Goal: Task Accomplishment & Management: Complete application form

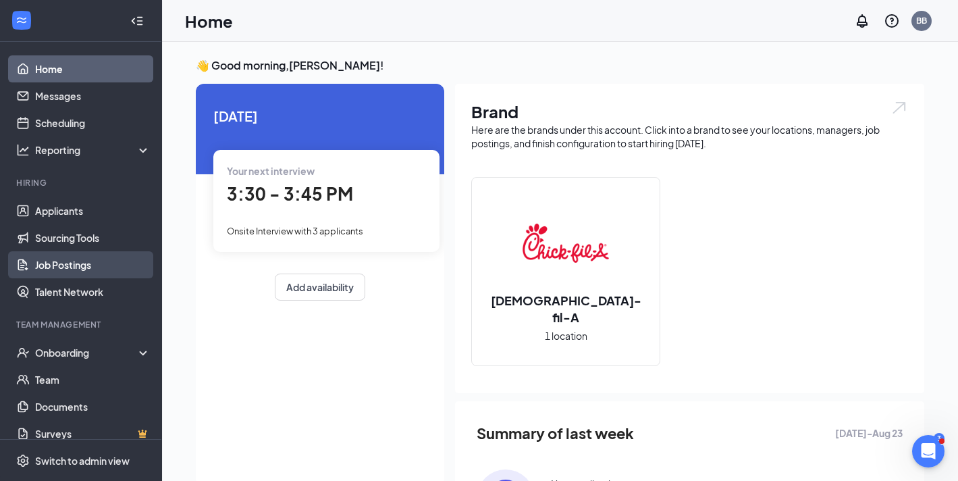
click at [57, 257] on link "Job Postings" at bounding box center [92, 264] width 115 height 27
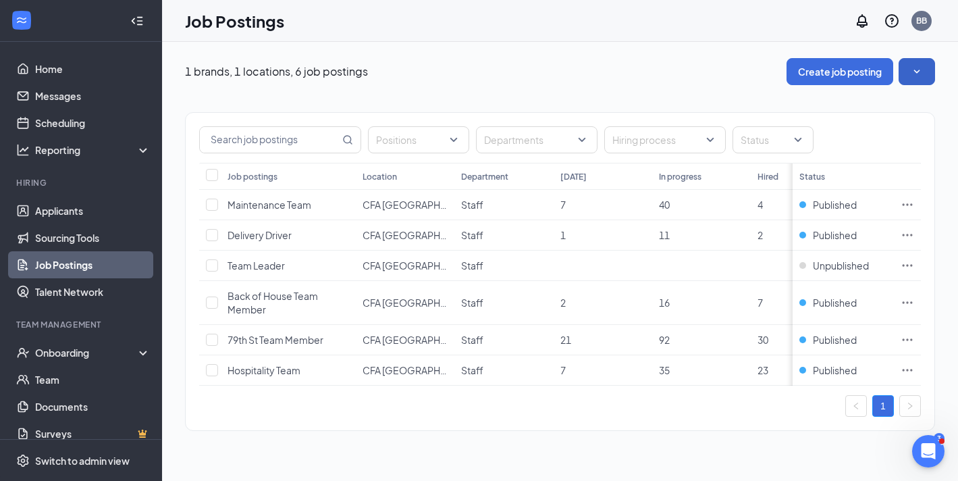
click at [918, 71] on icon "SmallChevronDown" at bounding box center [917, 71] width 6 height 3
click at [918, 71] on icon "SmallChevronUp" at bounding box center [917, 71] width 6 height 3
click at [905, 339] on icon "Ellipses" at bounding box center [908, 340] width 14 height 14
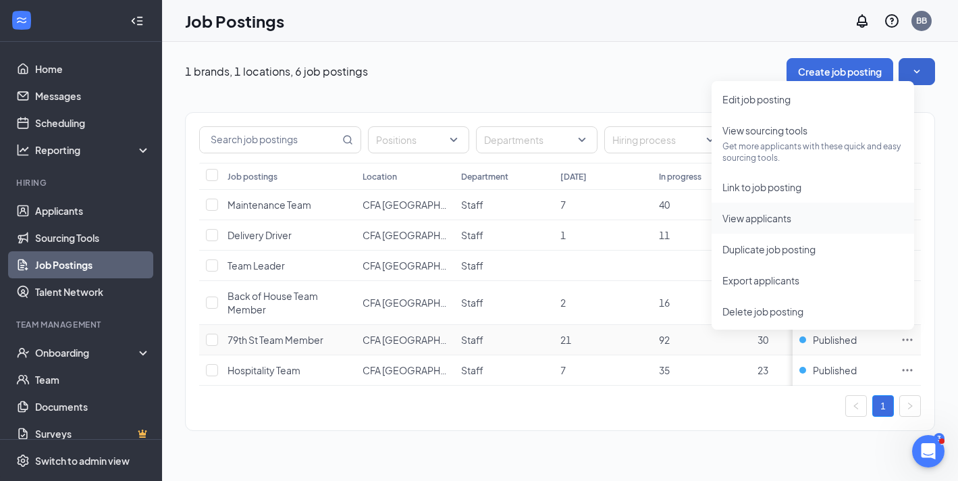
click at [760, 222] on span "View applicants" at bounding box center [757, 218] width 69 height 12
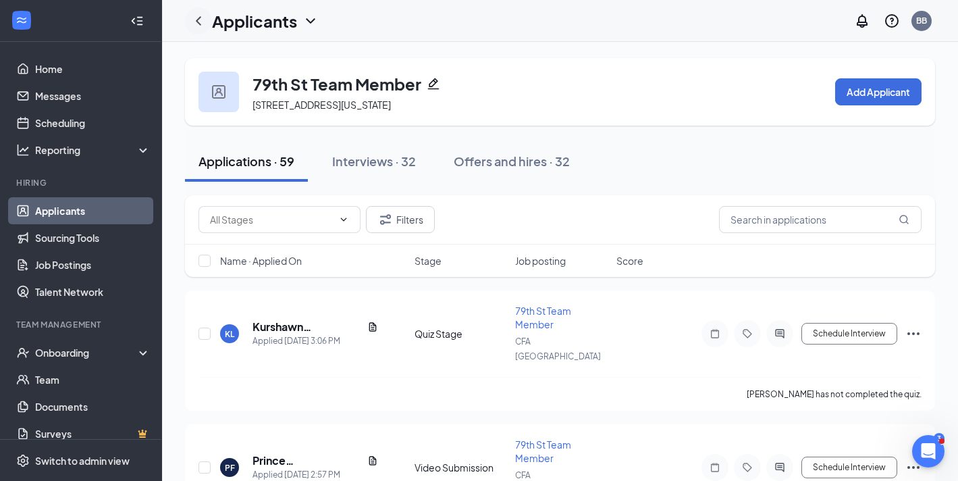
click at [201, 20] on icon "ChevronLeft" at bounding box center [198, 21] width 16 height 16
click at [78, 213] on link "Applicants" at bounding box center [92, 210] width 115 height 27
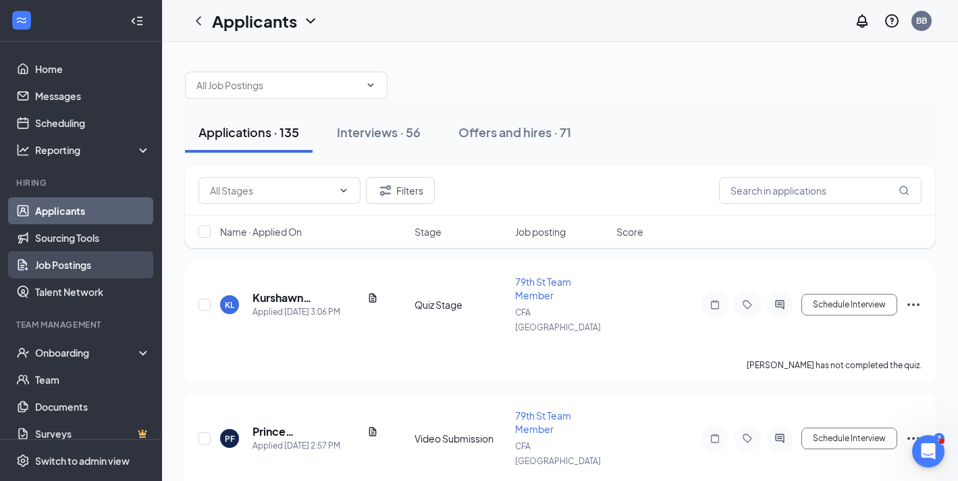
click at [75, 260] on link "Job Postings" at bounding box center [92, 264] width 115 height 27
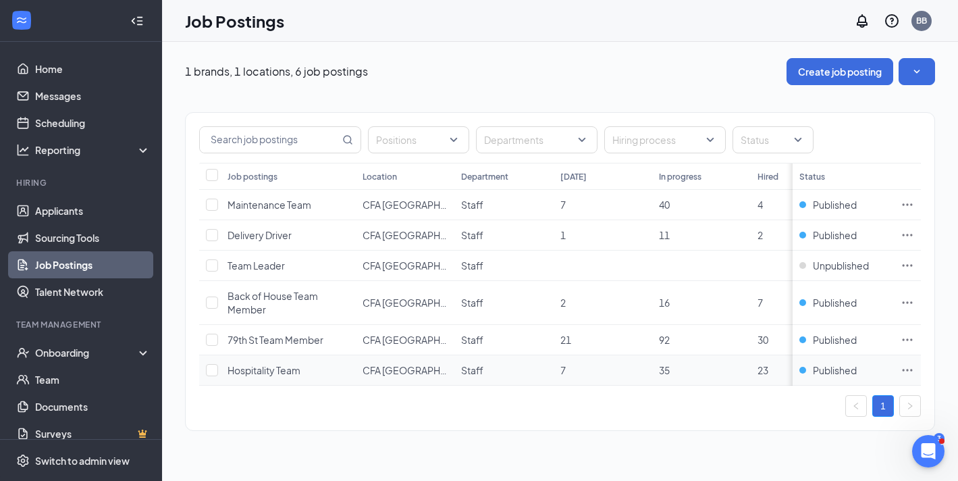
click at [906, 369] on icon "Ellipses" at bounding box center [908, 370] width 14 height 14
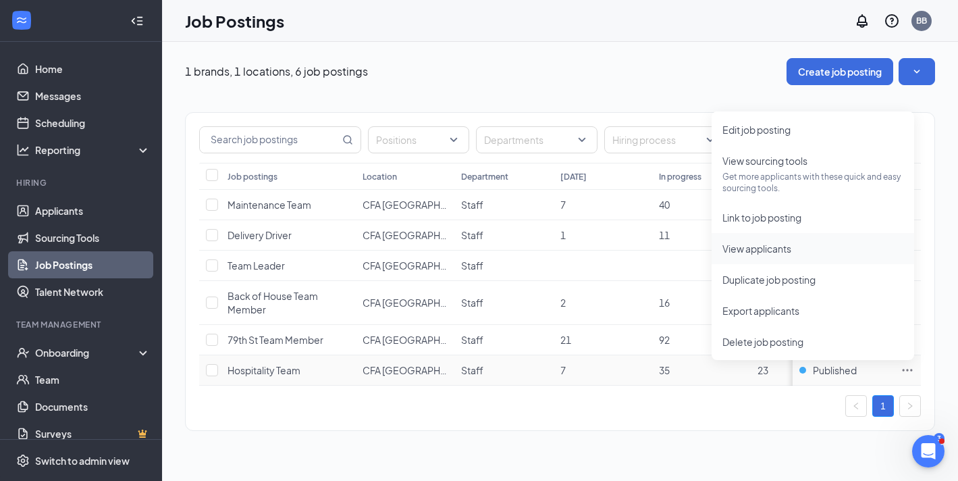
click at [764, 252] on span "View applicants" at bounding box center [757, 248] width 69 height 12
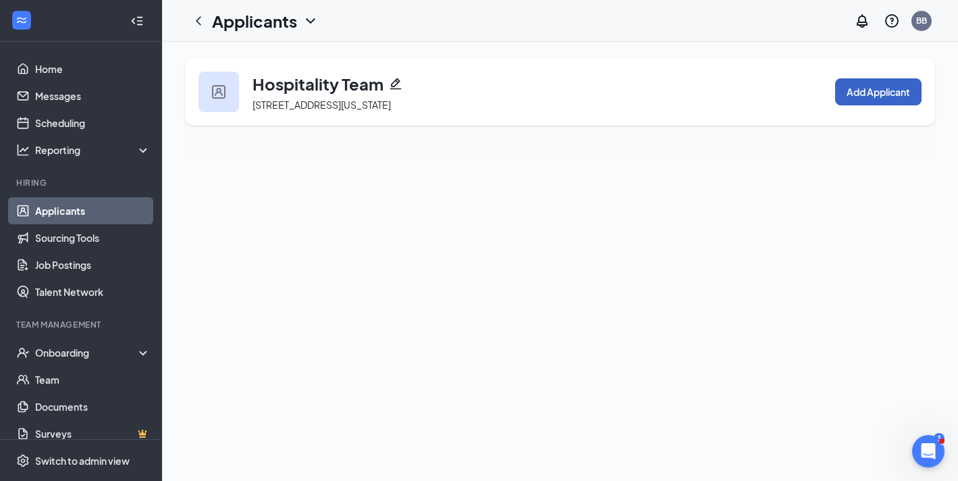
click at [865, 95] on button "Add Applicant" at bounding box center [878, 91] width 86 height 27
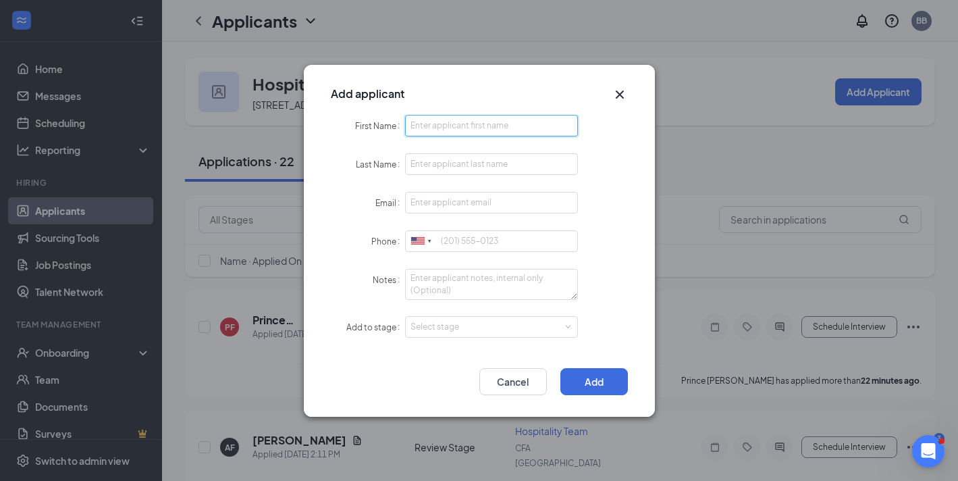
click at [431, 129] on input "First Name" at bounding box center [492, 126] width 174 height 22
type input "[PERSON_NAME]"
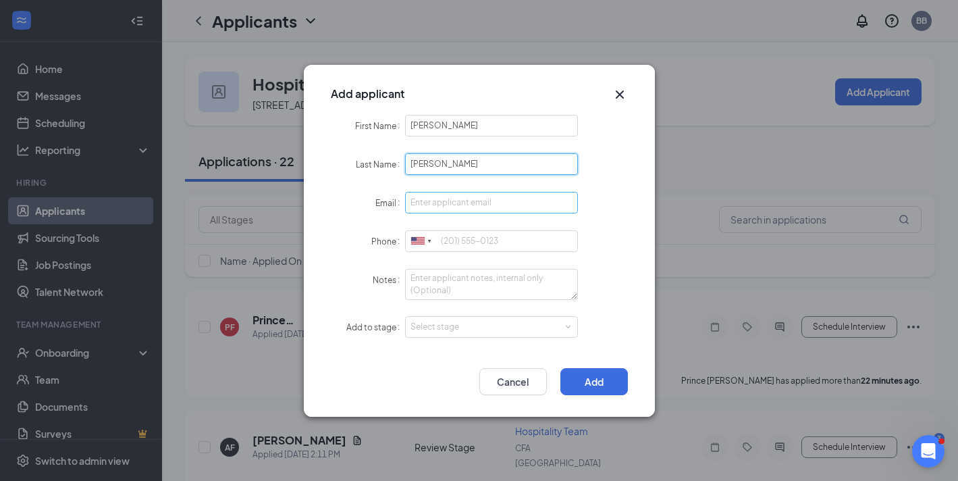
type input "[PERSON_NAME]"
click at [434, 206] on input "Email" at bounding box center [492, 203] width 174 height 22
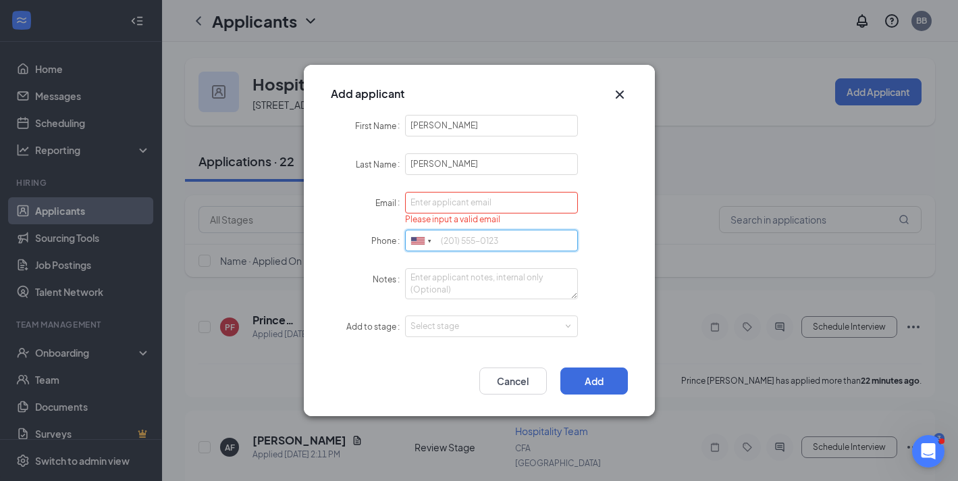
click at [452, 246] on input "Phone" at bounding box center [492, 241] width 174 height 22
paste input "[PHONE_NUMBER]"
type input "[PHONE_NUMBER]"
click at [466, 207] on input "Email" at bounding box center [492, 203] width 174 height 22
paste input "[EMAIL_ADDRESS][DOMAIN_NAME]"
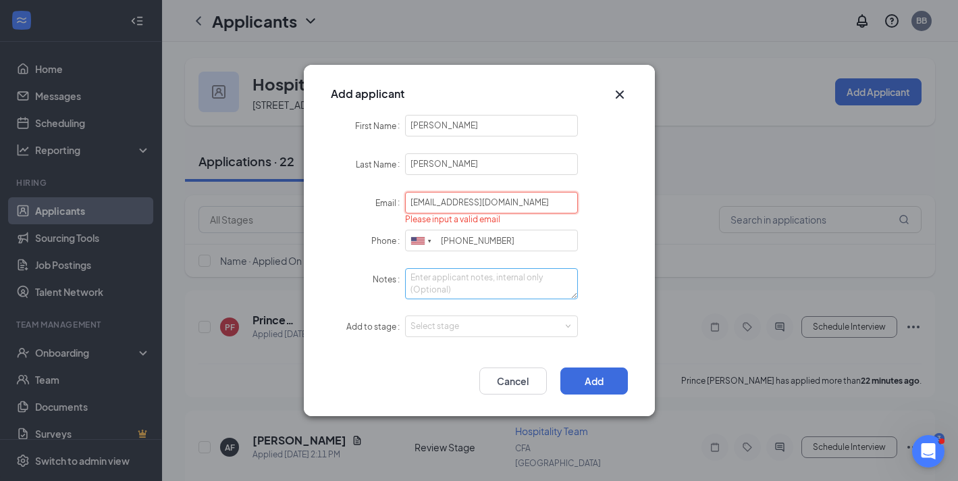
type input "[EMAIL_ADDRESS][DOMAIN_NAME]"
click at [423, 279] on textarea "Notes" at bounding box center [492, 284] width 174 height 31
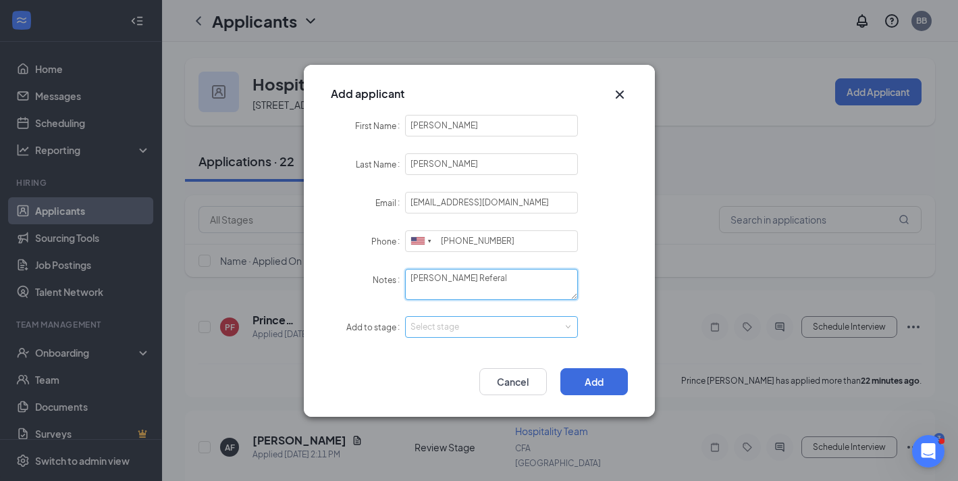
click at [431, 330] on div "Select stage" at bounding box center [489, 327] width 157 height 14
type textarea "[PERSON_NAME] Referal"
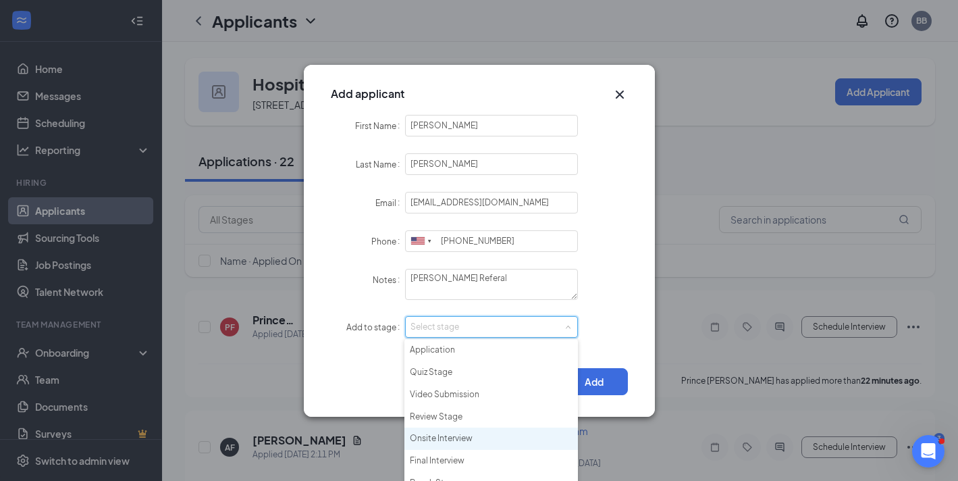
scroll to position [9, 0]
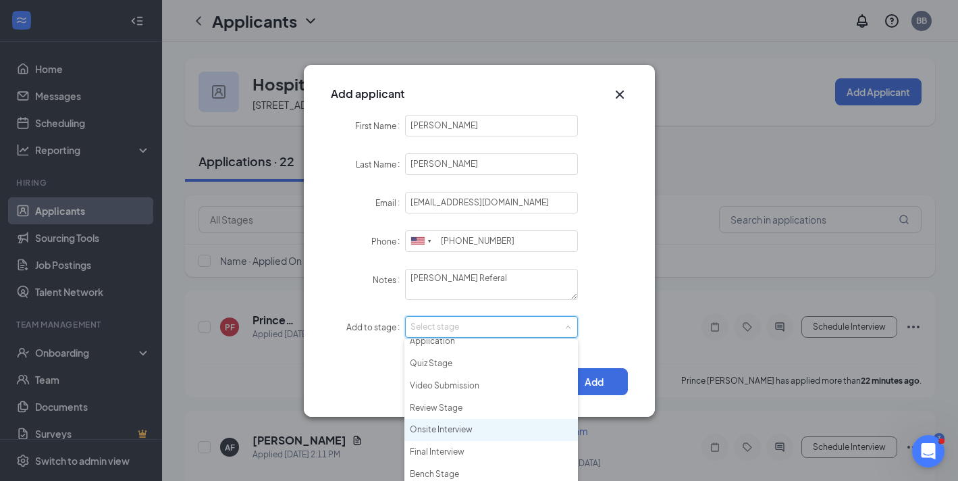
click at [439, 427] on li "Onsite Interview" at bounding box center [491, 430] width 174 height 22
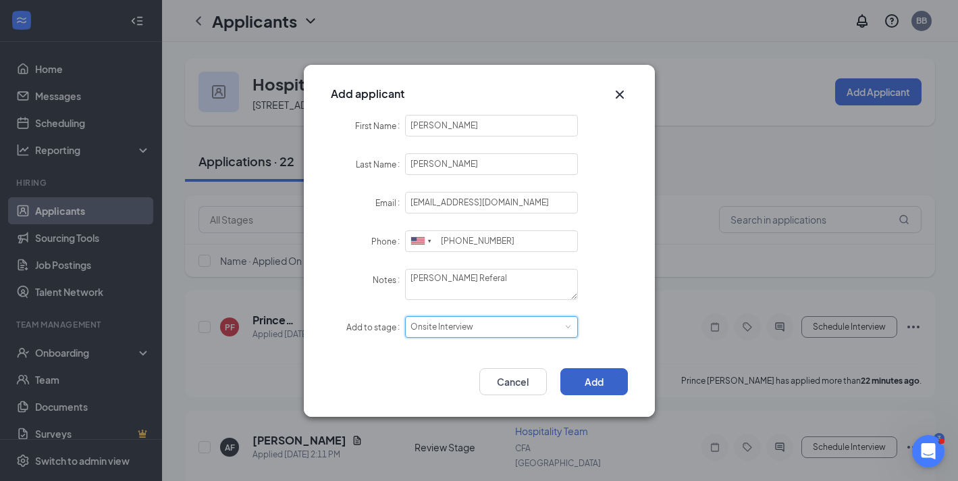
click at [583, 390] on button "Add" at bounding box center [594, 381] width 68 height 27
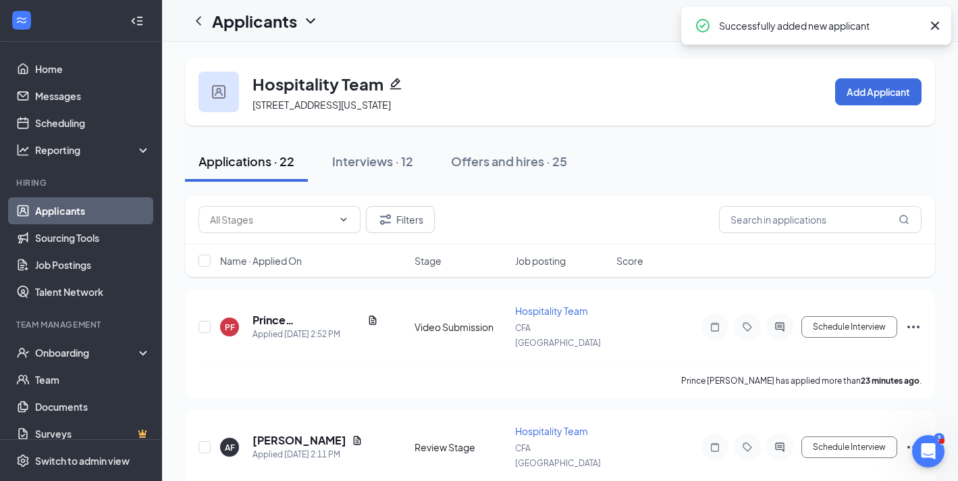
click at [939, 29] on icon "Cross" at bounding box center [935, 26] width 16 height 16
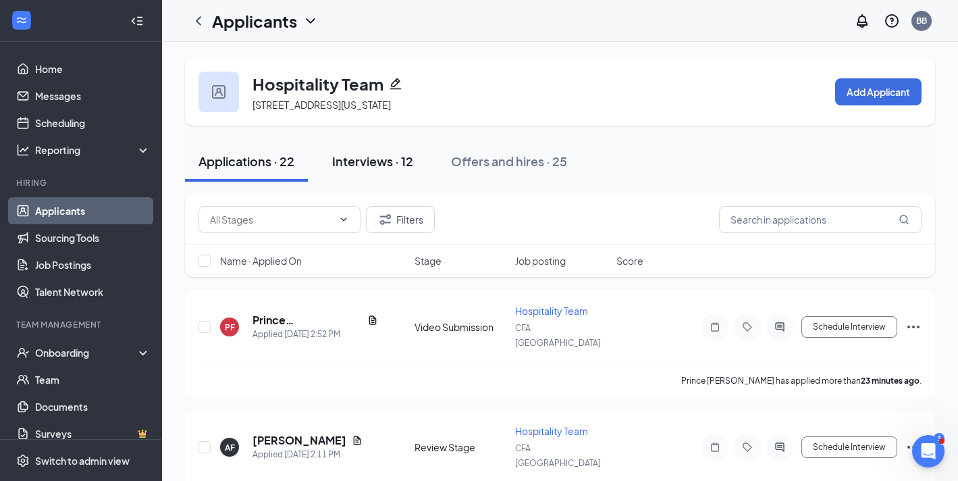
click at [374, 165] on div "Interviews · 12" at bounding box center [372, 161] width 81 height 17
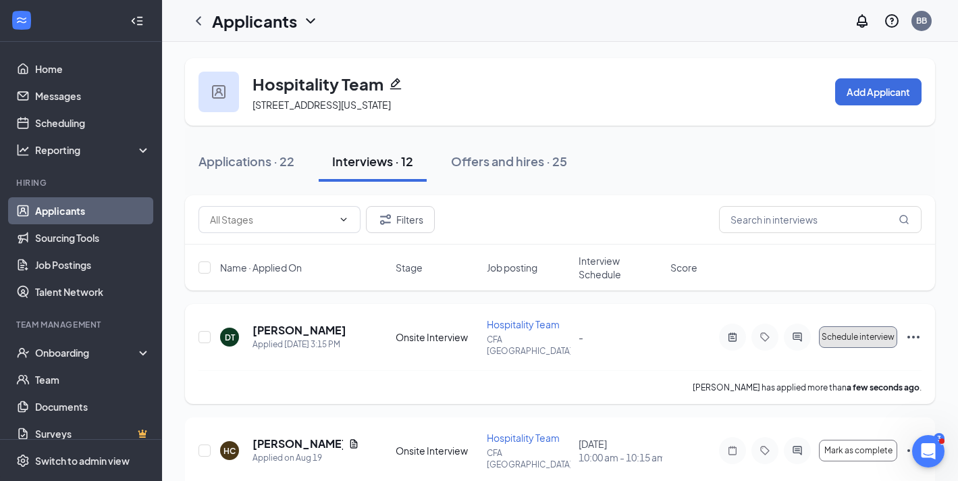
click at [874, 336] on span "Schedule interview" at bounding box center [858, 336] width 73 height 9
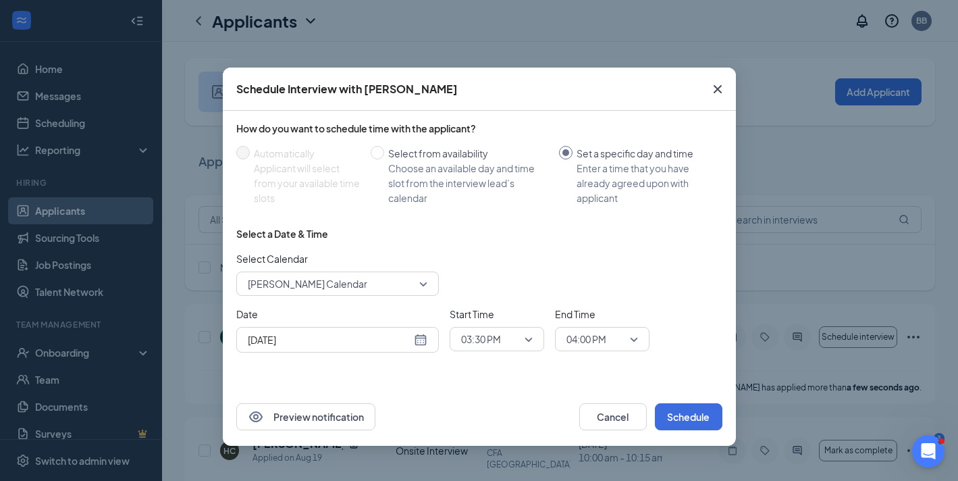
click at [413, 348] on div "[DATE]" at bounding box center [337, 340] width 203 height 26
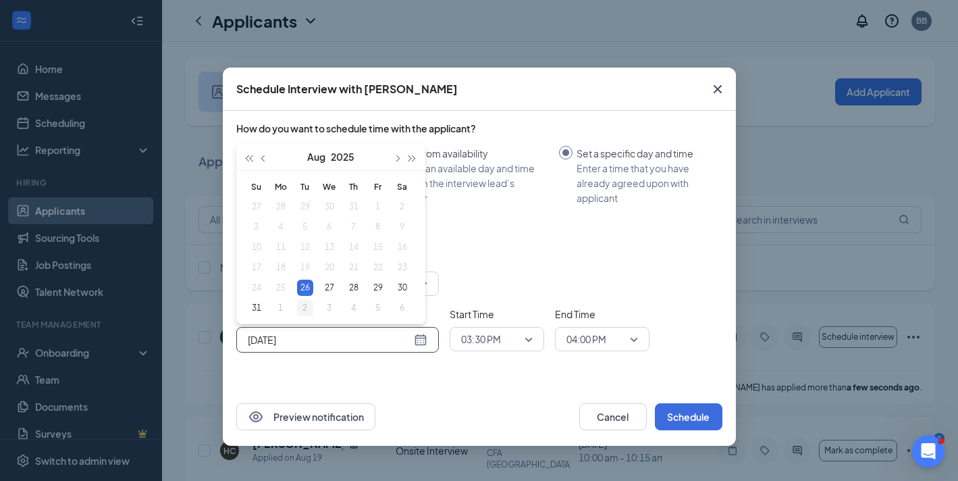
type input "[DATE]"
click at [297, 310] on div "2" at bounding box center [305, 308] width 16 height 16
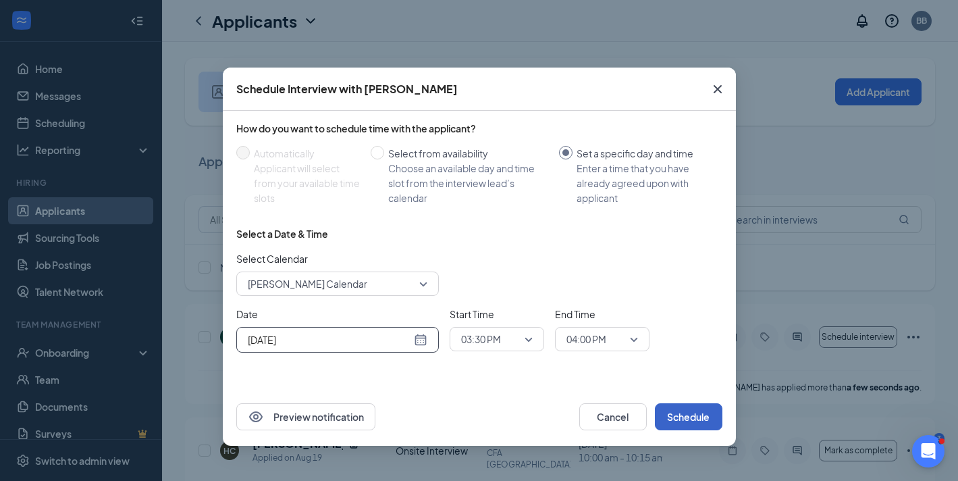
click at [711, 411] on button "Schedule" at bounding box center [689, 416] width 68 height 27
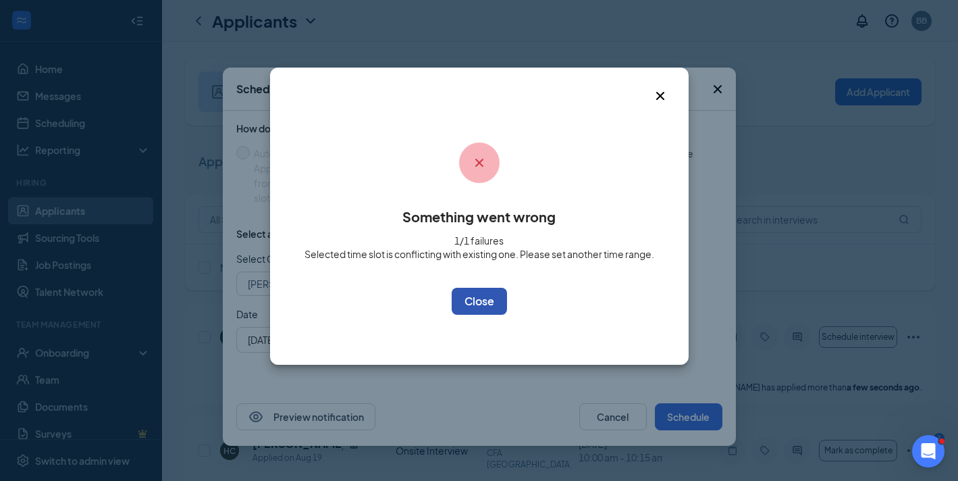
click at [467, 306] on button "OK" at bounding box center [479, 301] width 55 height 27
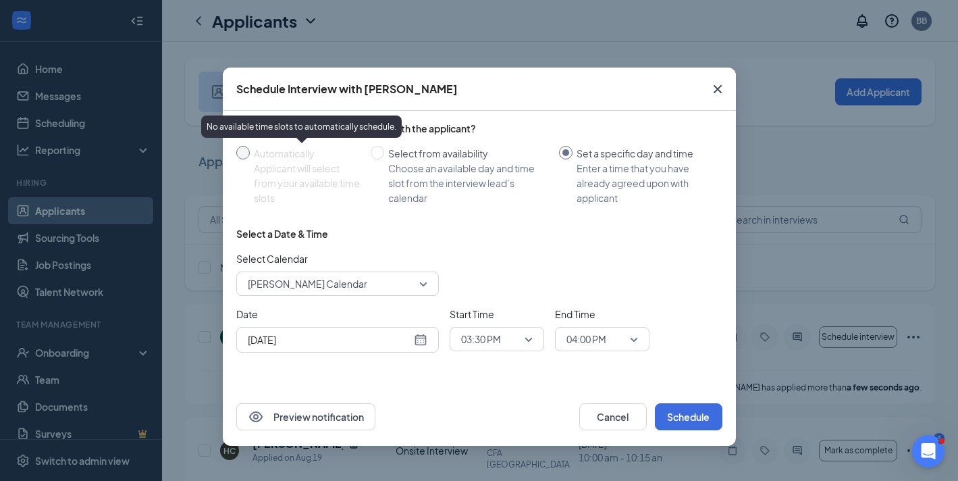
click at [271, 160] on div "Automatically" at bounding box center [307, 153] width 106 height 15
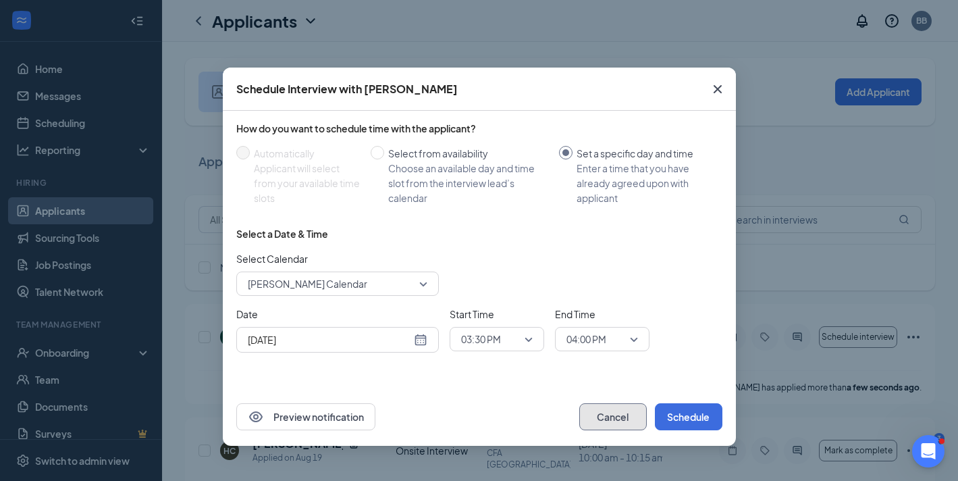
click at [608, 417] on button "Cancel" at bounding box center [613, 416] width 68 height 27
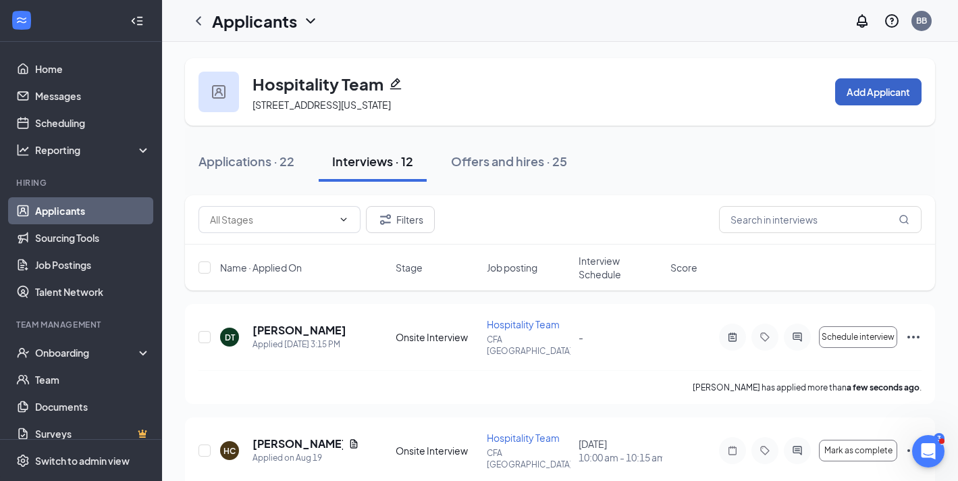
click at [847, 102] on button "Add Applicant" at bounding box center [878, 91] width 86 height 27
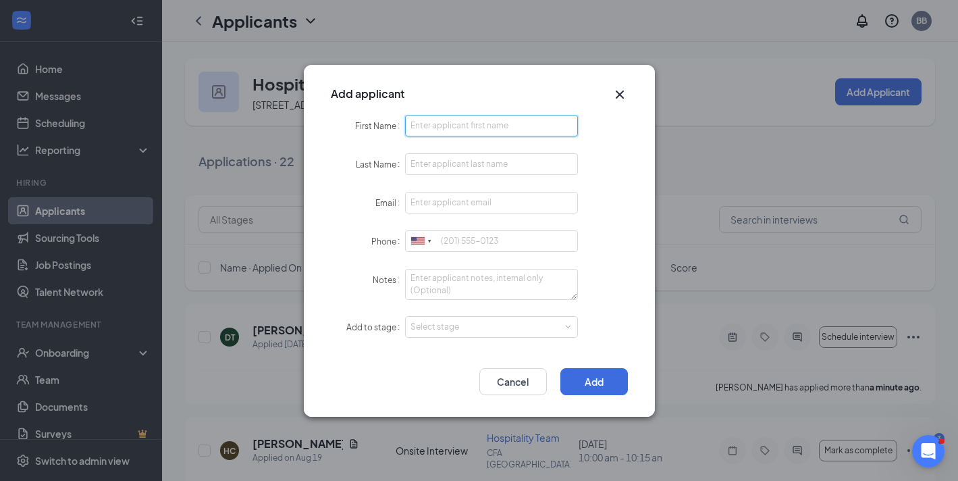
click at [469, 125] on input "First Name" at bounding box center [492, 126] width 174 height 22
type input "[PERSON_NAME]"
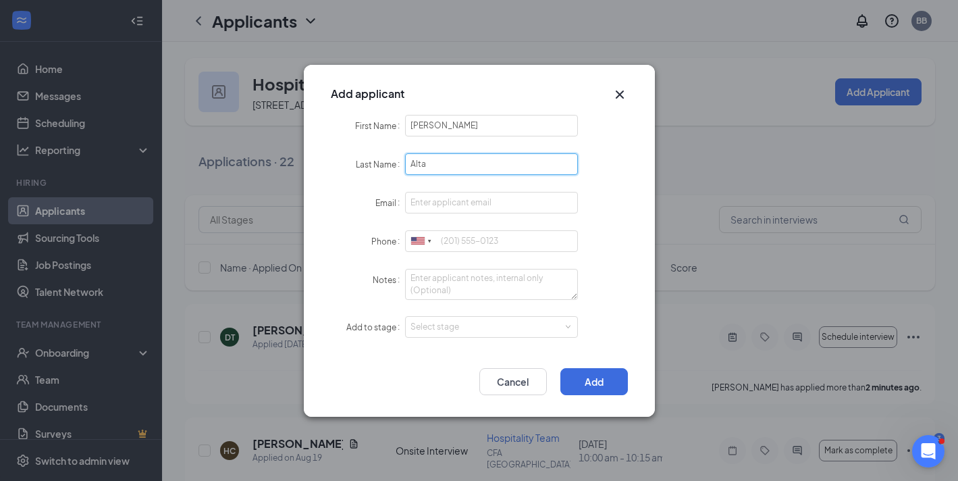
type input "[PERSON_NAME]"
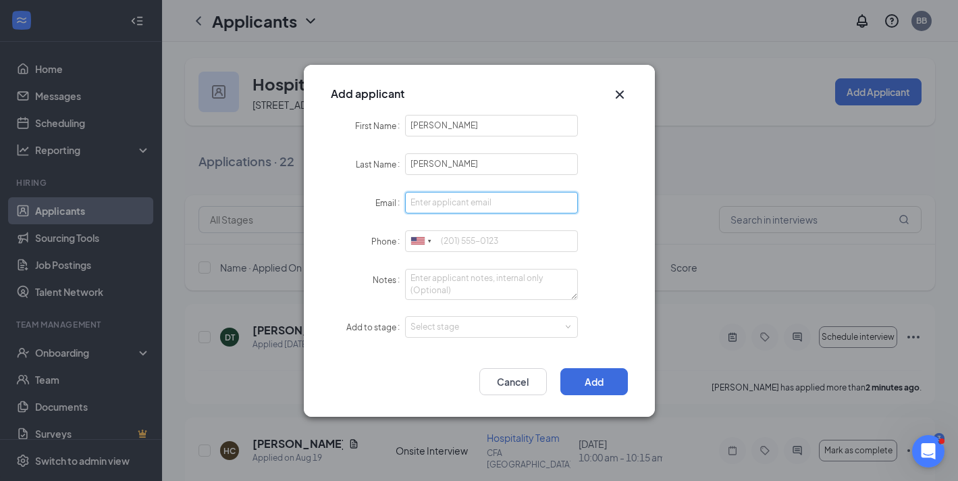
click at [465, 207] on input "Email" at bounding box center [492, 203] width 174 height 22
paste input "[EMAIL_ADDRESS][DOMAIN_NAME]"
type input "[EMAIL_ADDRESS][DOMAIN_NAME]"
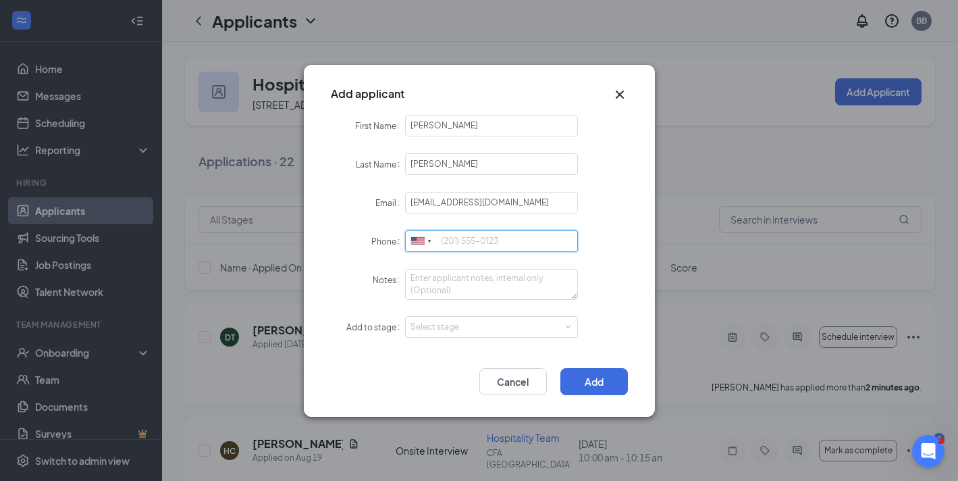
click at [461, 230] on input "Phone" at bounding box center [492, 241] width 174 height 22
paste input "9175353841"
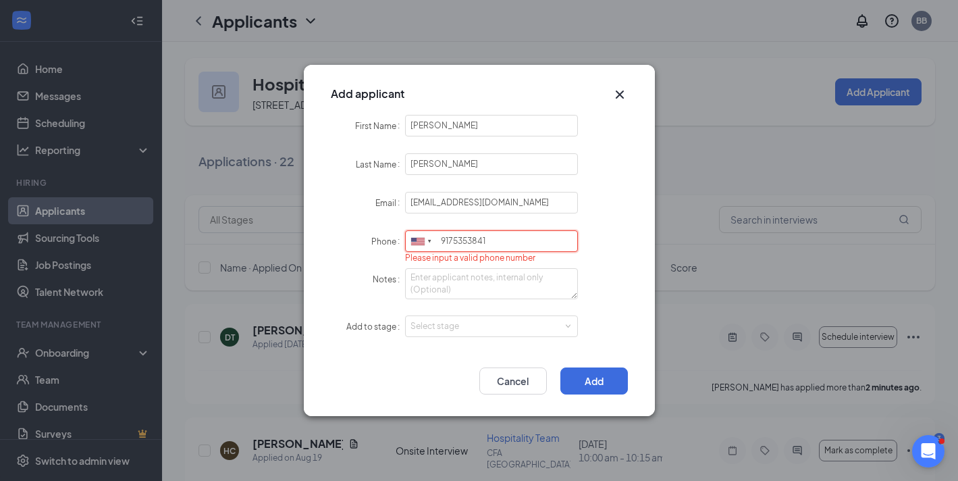
type input "9175353841"
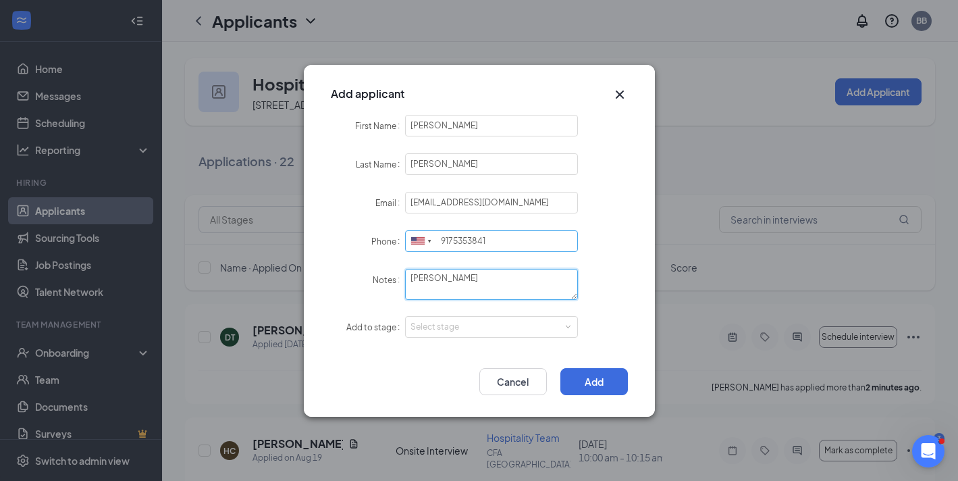
type textarea "[PERSON_NAME]"
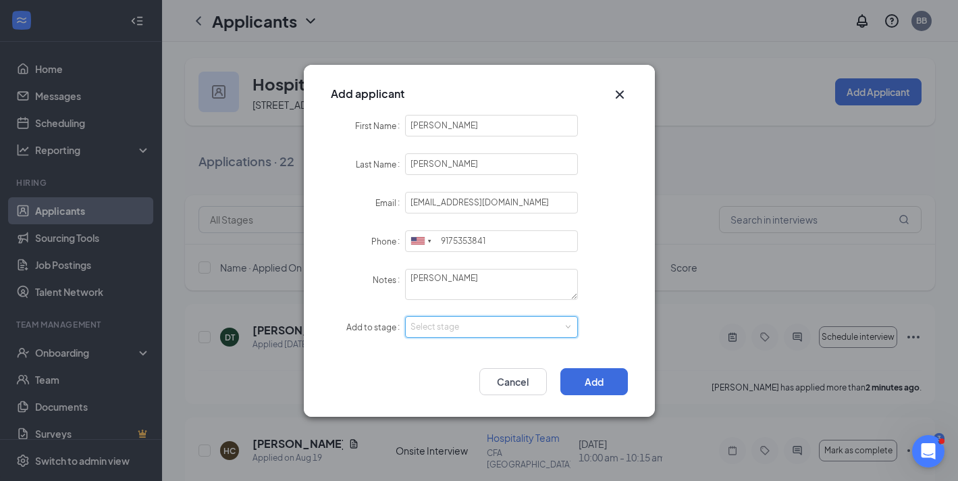
click at [466, 333] on div "Select stage" at bounding box center [492, 327] width 163 height 20
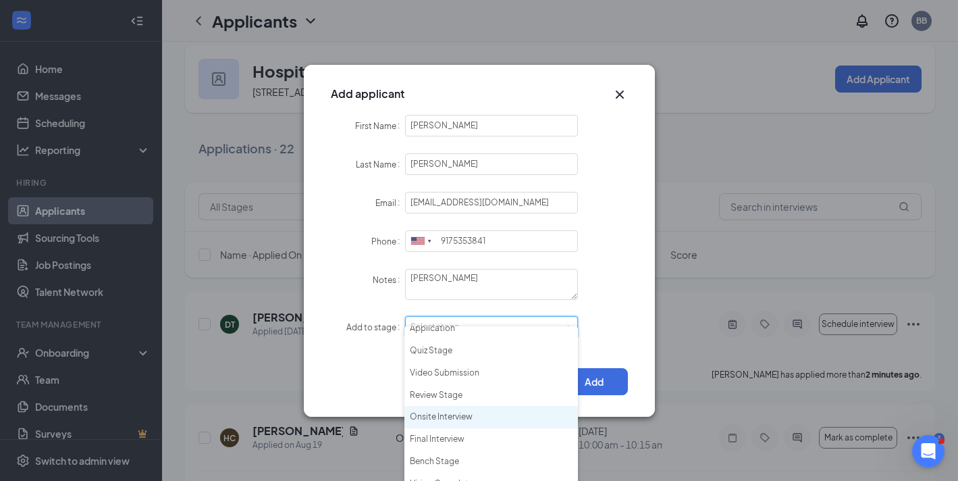
scroll to position [18, 0]
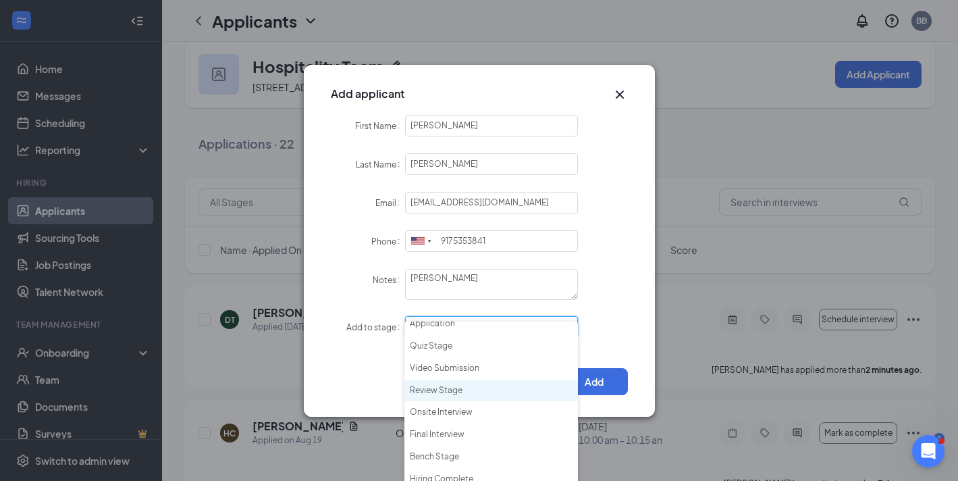
click at [461, 394] on li "Review Stage" at bounding box center [491, 390] width 174 height 22
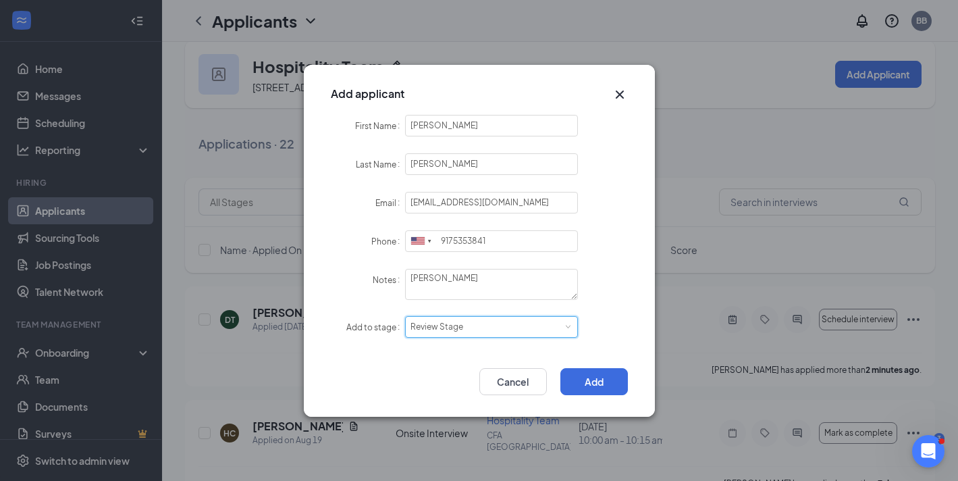
click at [461, 330] on div "Review Stage" at bounding box center [442, 327] width 62 height 20
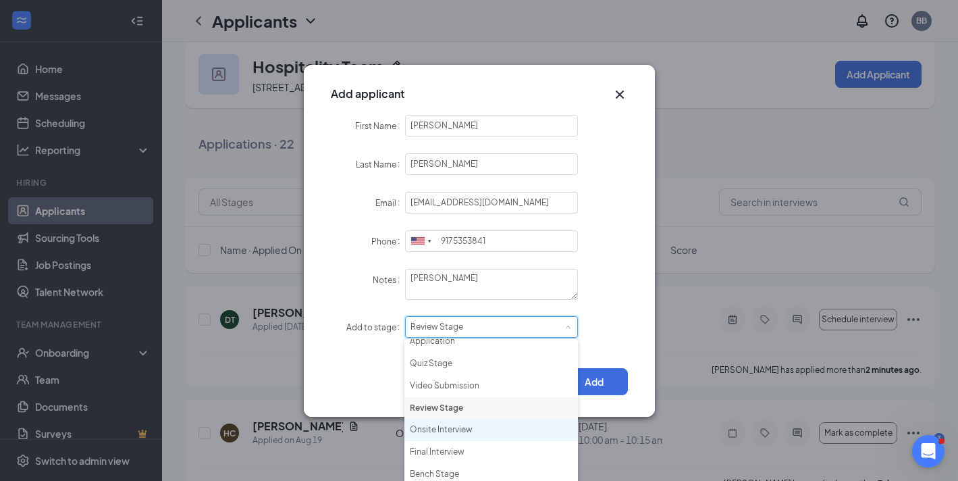
click at [454, 427] on li "Onsite Interview" at bounding box center [491, 430] width 174 height 22
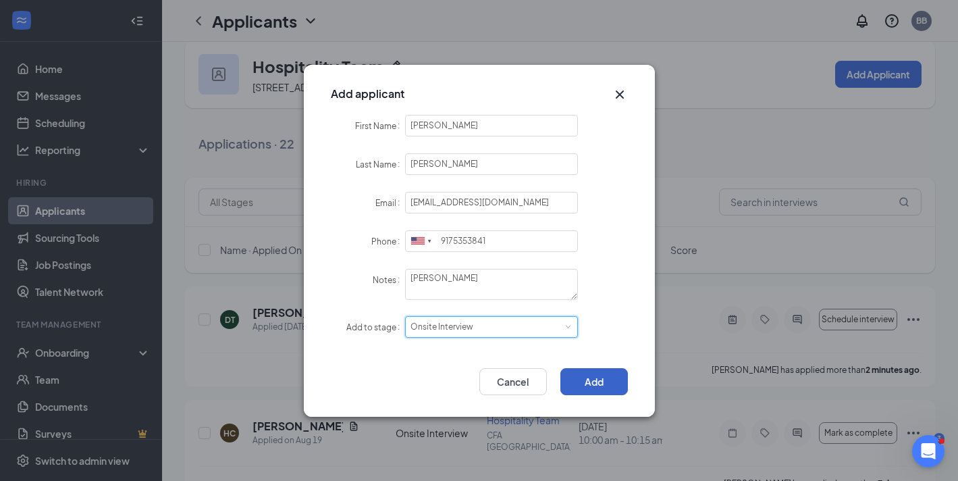
click at [587, 377] on button "Add" at bounding box center [594, 381] width 68 height 27
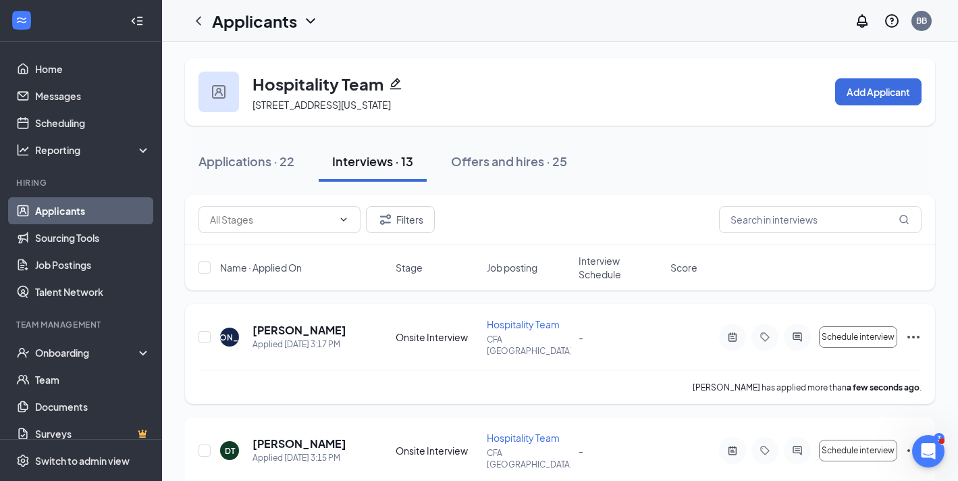
click at [918, 329] on icon "Ellipses" at bounding box center [913, 337] width 16 height 16
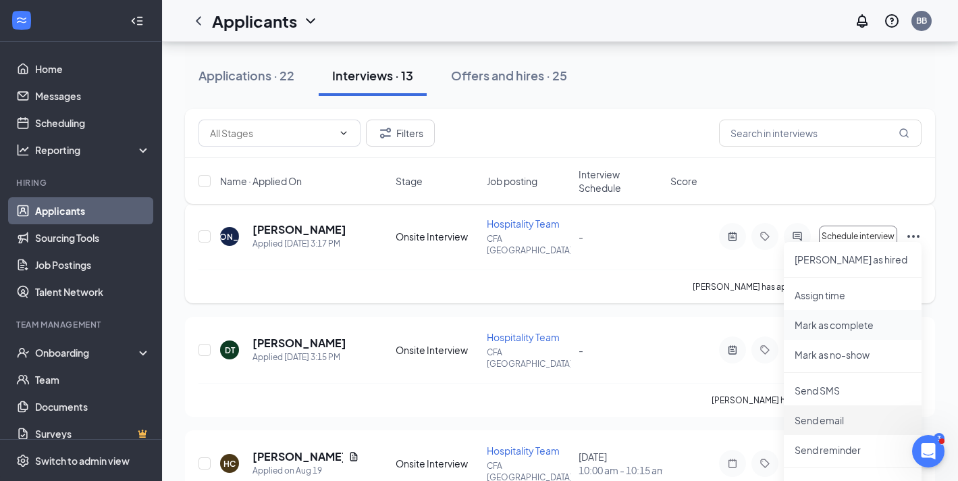
scroll to position [114, 0]
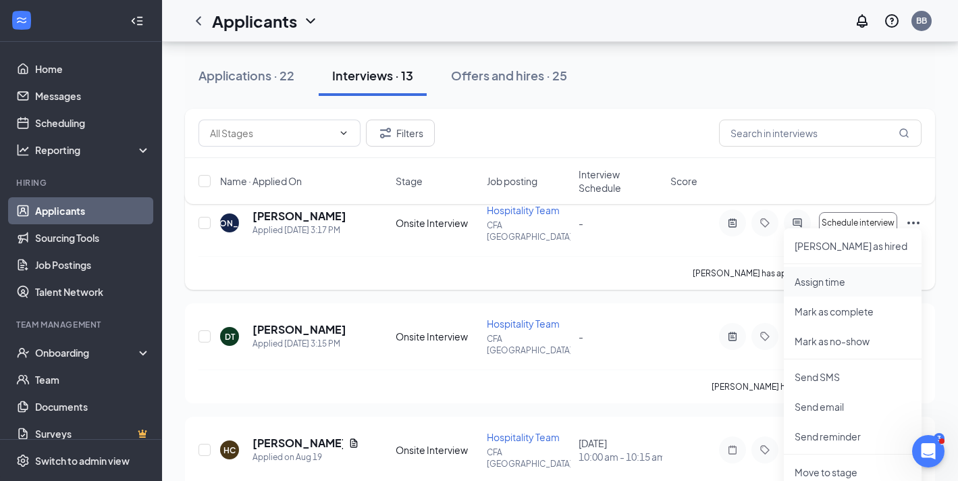
click at [819, 284] on p "Assign time" at bounding box center [853, 282] width 116 height 14
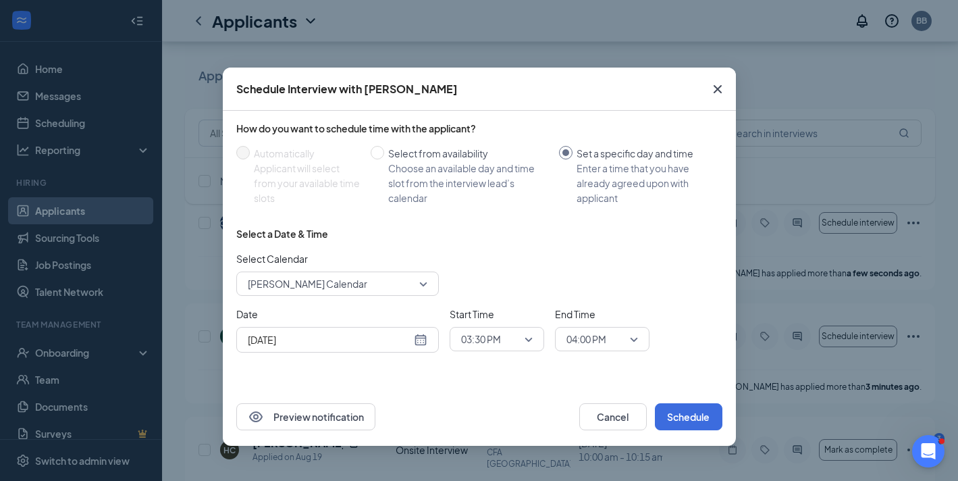
click at [425, 346] on div "[DATE]" at bounding box center [338, 339] width 180 height 15
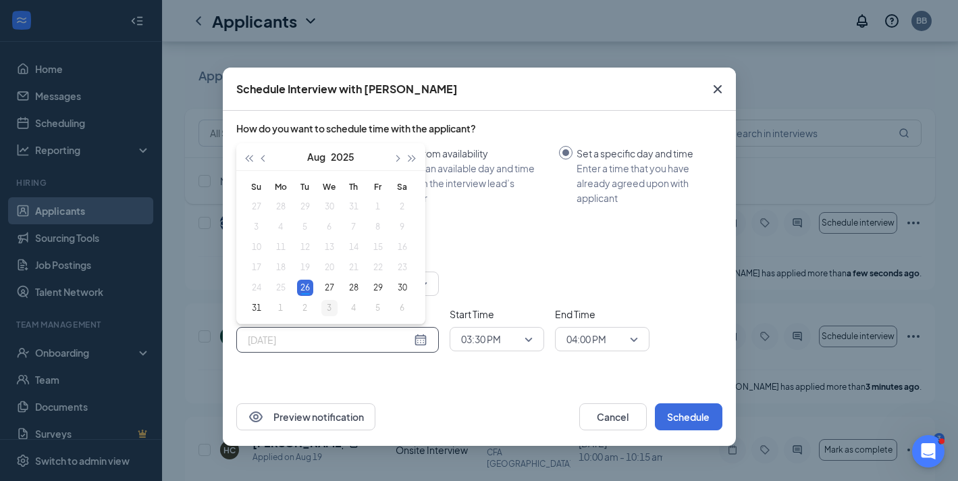
click at [329, 313] on div "3" at bounding box center [329, 308] width 16 height 16
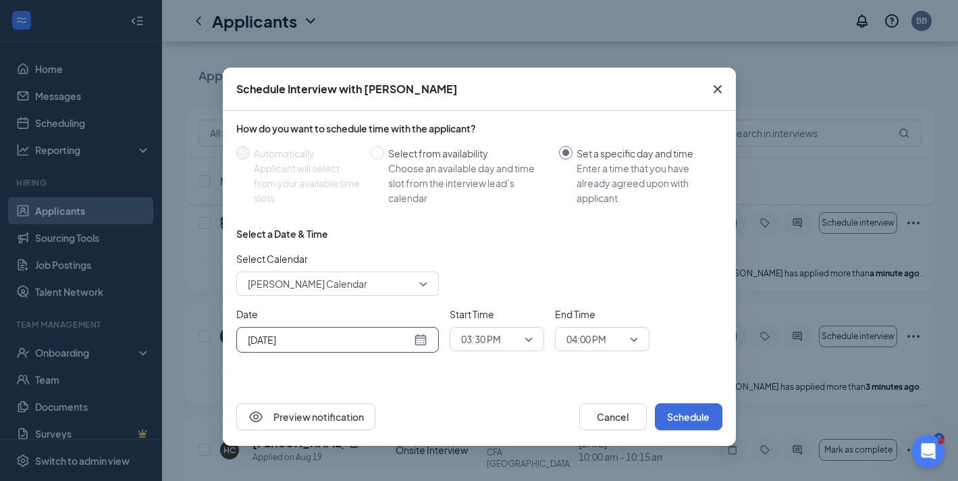
click at [428, 340] on div "Sep 3, 2025" at bounding box center [337, 340] width 203 height 26
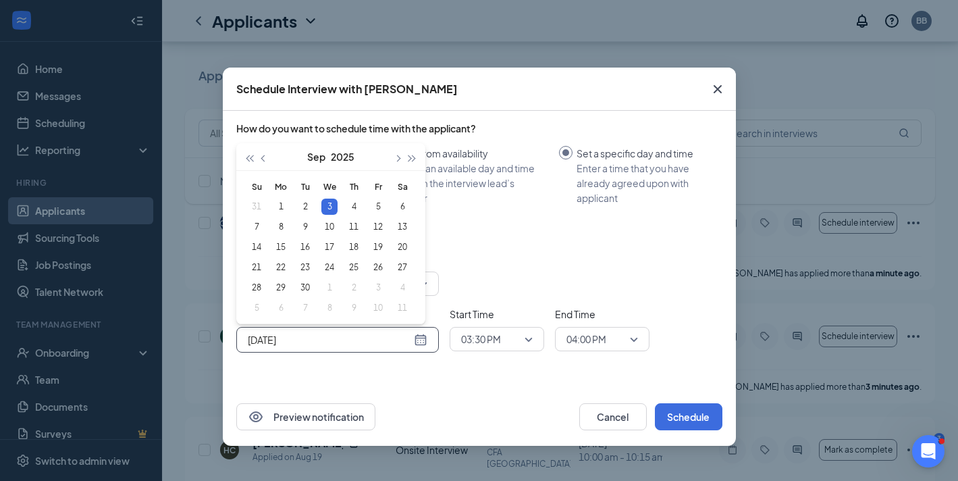
click at [423, 340] on div "Sep 3, 2025" at bounding box center [338, 339] width 180 height 15
click at [263, 163] on button "button" at bounding box center [264, 156] width 15 height 27
type input "Aug 27, 2025"
click at [327, 288] on div "27" at bounding box center [329, 288] width 16 height 16
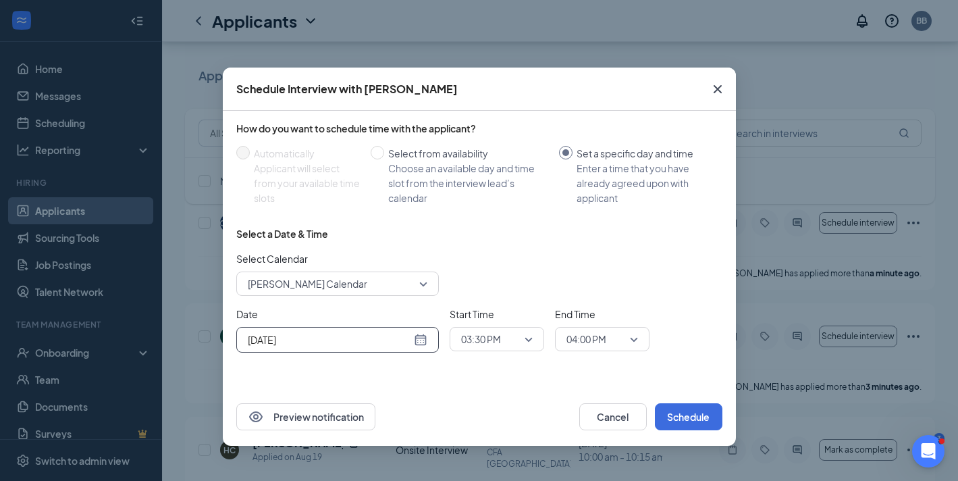
click at [494, 341] on span "03:30 PM" at bounding box center [481, 339] width 40 height 20
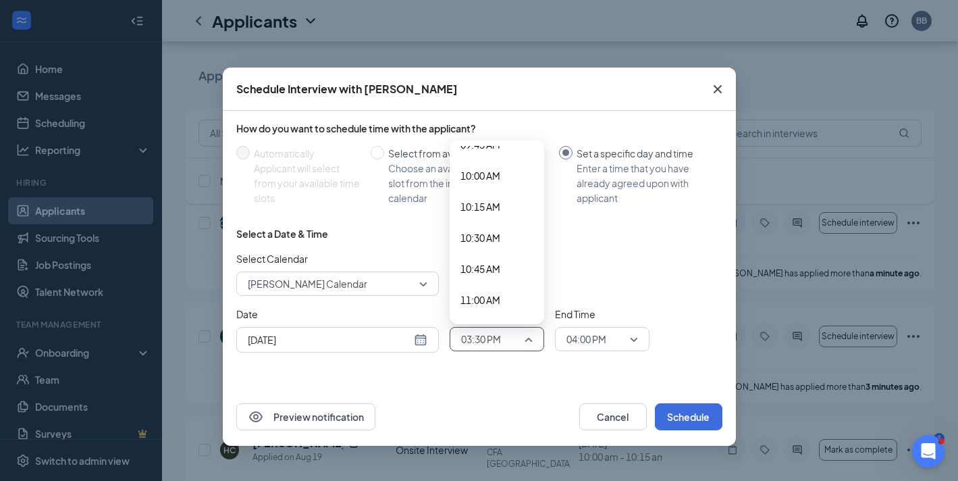
scroll to position [1225, 0]
click at [485, 187] on div "10:00 AM" at bounding box center [497, 178] width 95 height 31
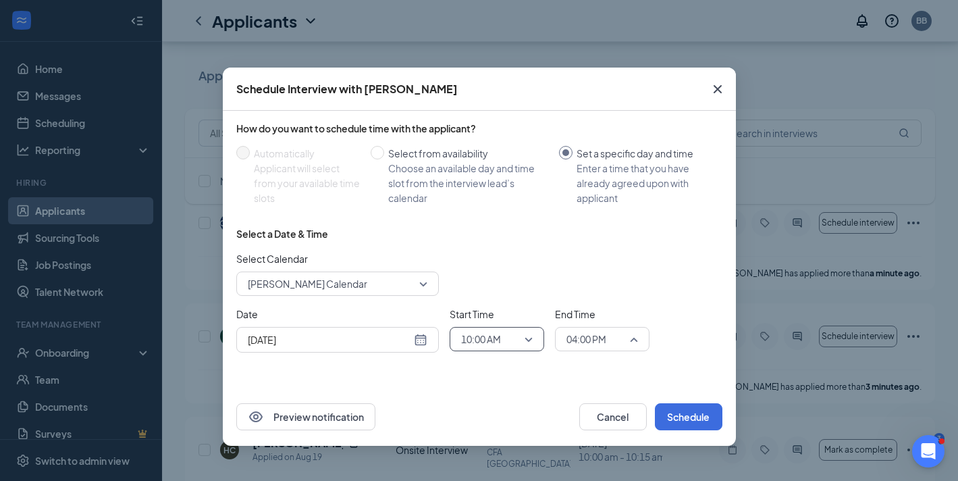
click at [601, 342] on span "04:00 PM" at bounding box center [587, 339] width 40 height 20
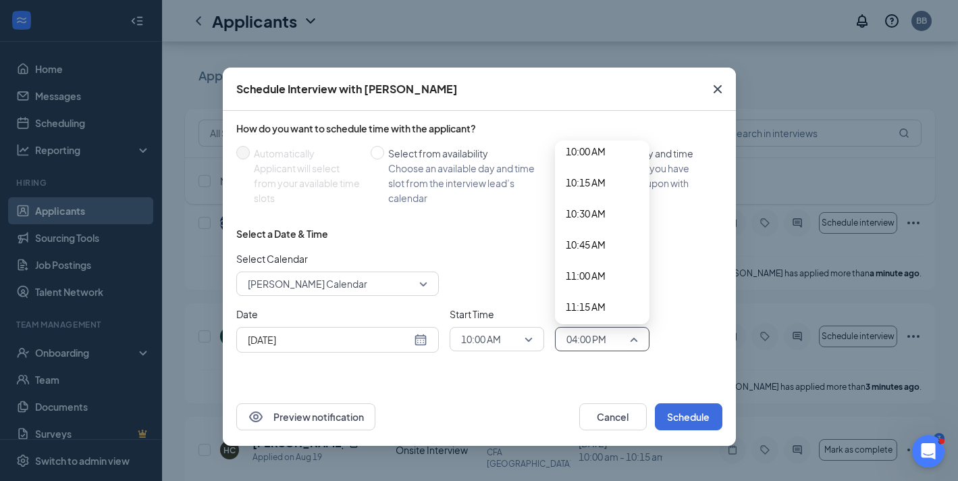
scroll to position [1249, 0]
click at [592, 196] on div "10:15 AM" at bounding box center [602, 186] width 95 height 31
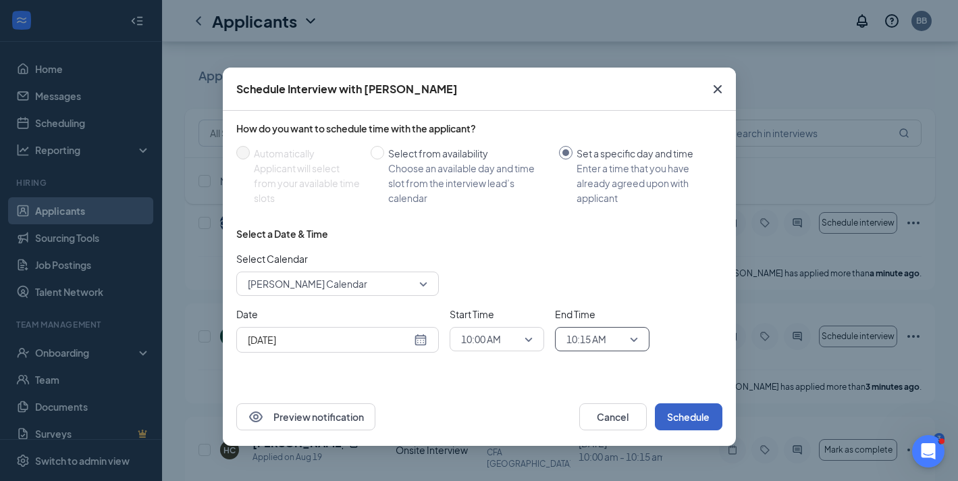
click at [681, 421] on button "Schedule" at bounding box center [689, 416] width 68 height 27
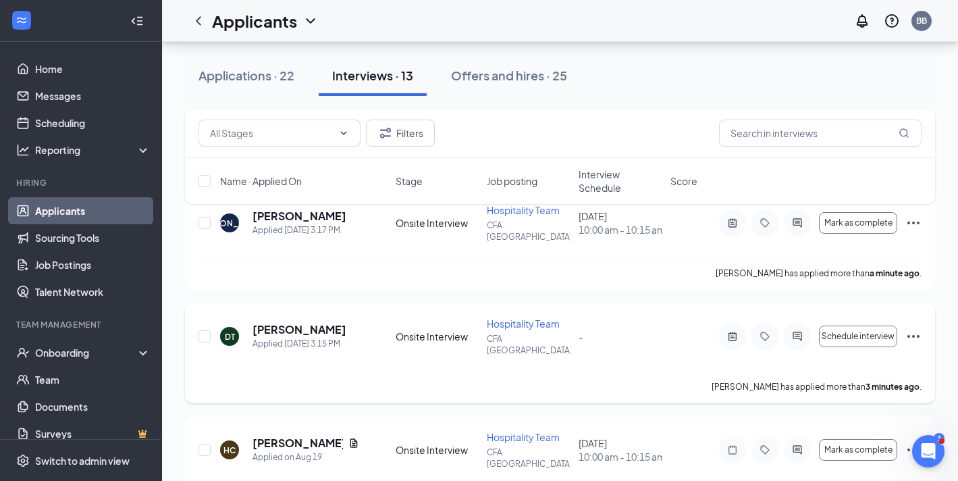
click at [919, 328] on icon "Ellipses" at bounding box center [913, 336] width 16 height 16
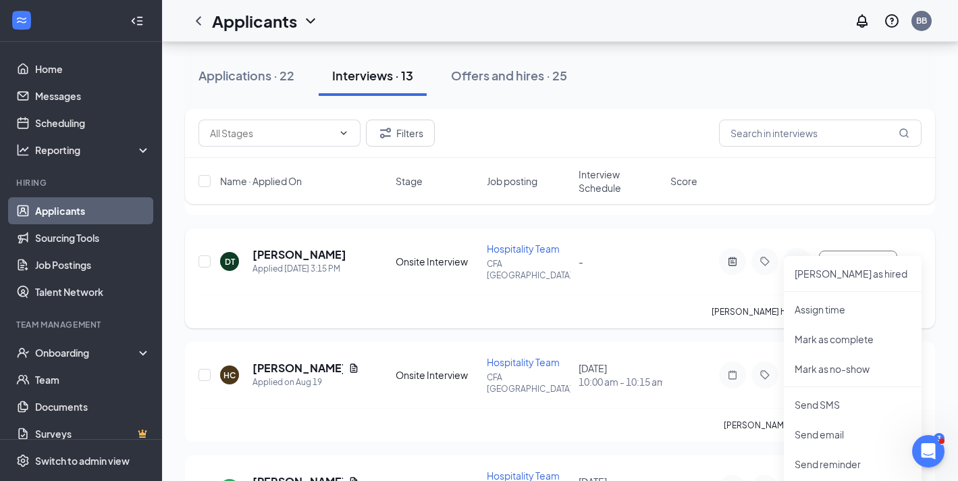
scroll to position [190, 0]
click at [836, 309] on p "Assign time" at bounding box center [853, 309] width 116 height 14
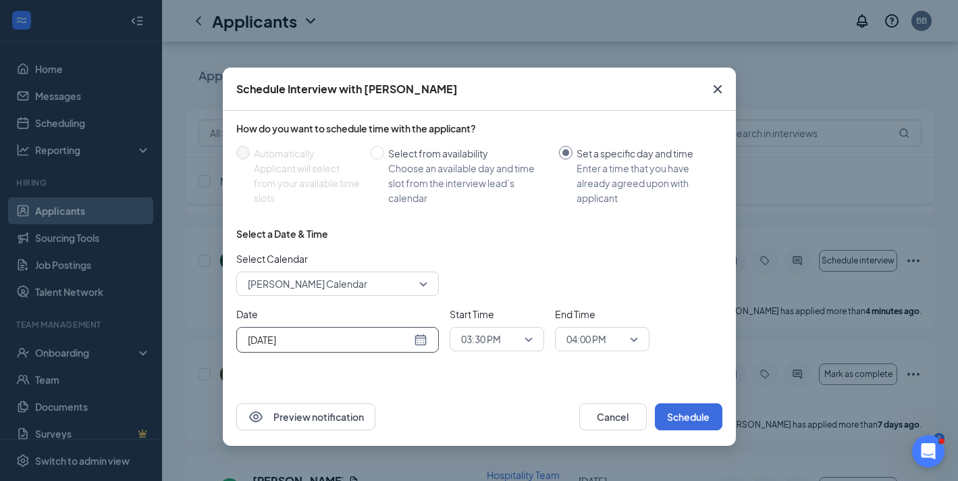
click at [413, 348] on div "[DATE]" at bounding box center [337, 340] width 203 height 26
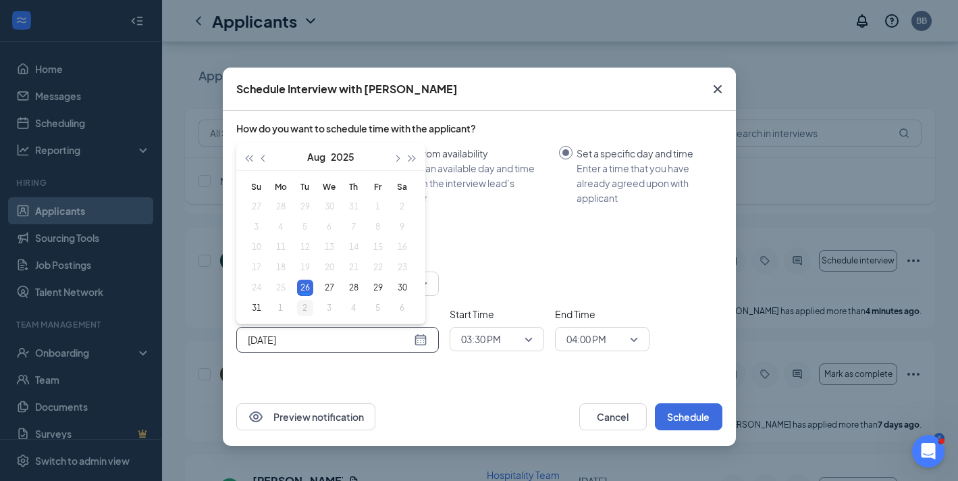
type input "[DATE]"
click at [301, 312] on div "2" at bounding box center [305, 308] width 16 height 16
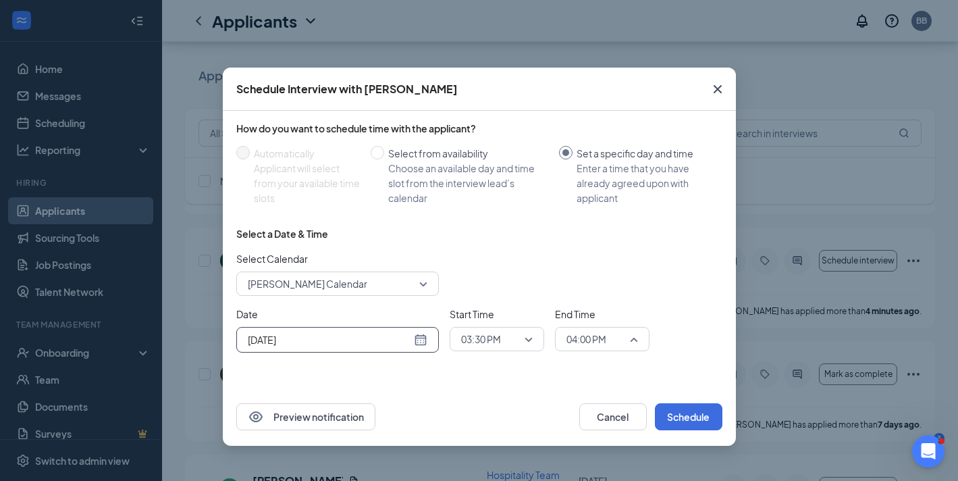
click at [594, 345] on span "04:00 PM" at bounding box center [587, 339] width 40 height 20
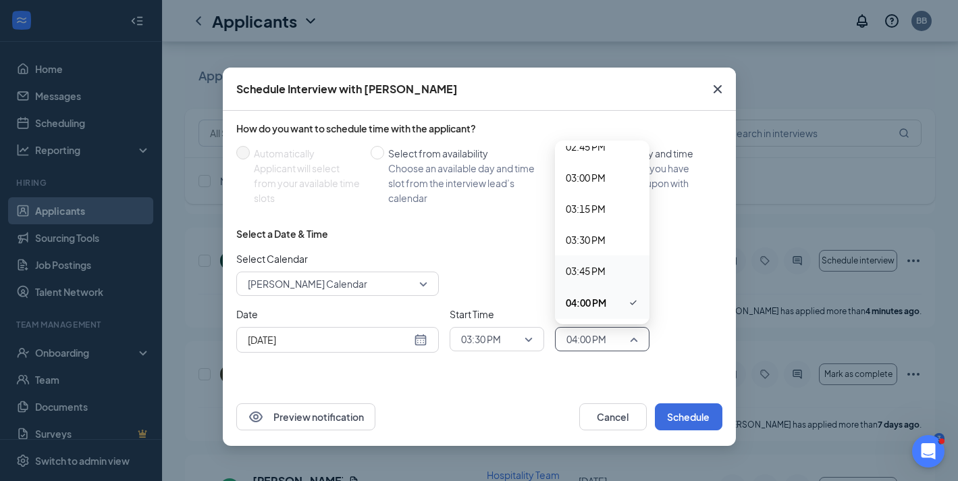
click at [595, 273] on span "03:45 PM" at bounding box center [586, 270] width 40 height 15
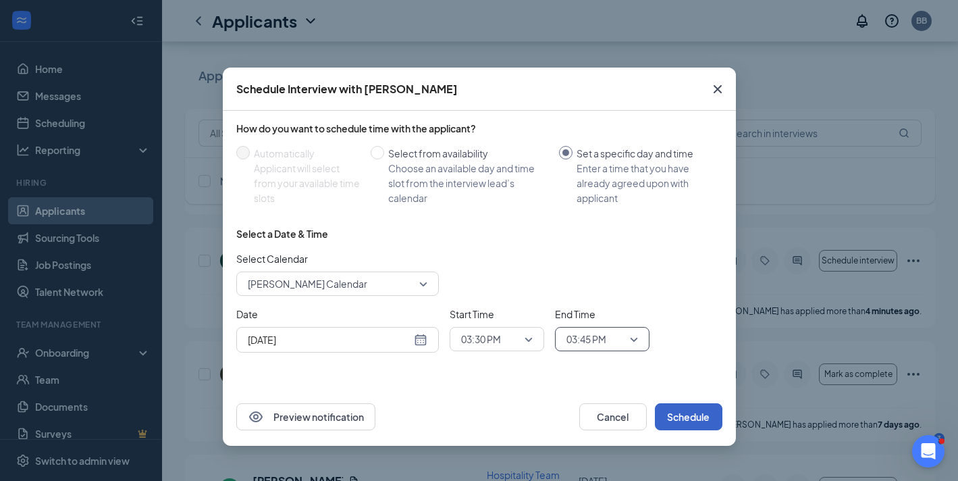
click at [710, 421] on button "Schedule" at bounding box center [689, 416] width 68 height 27
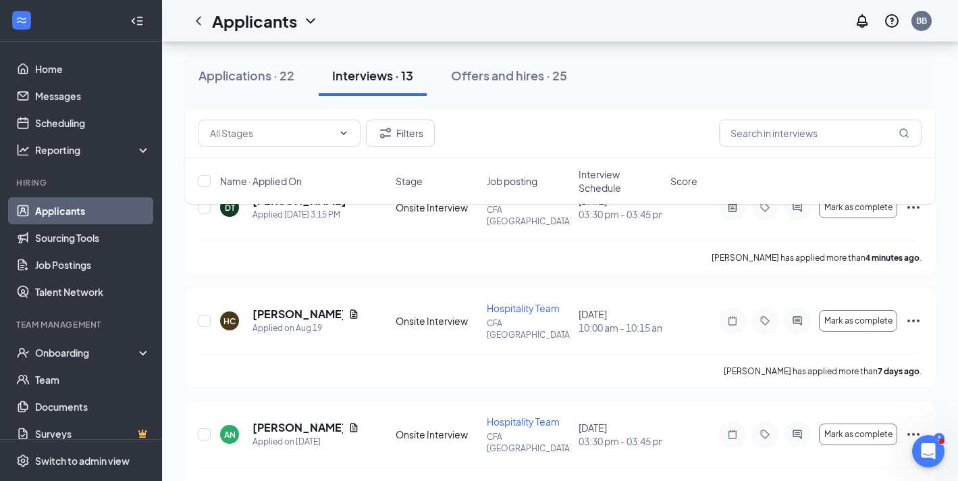
scroll to position [244, 0]
click at [49, 216] on link "Applicants" at bounding box center [92, 210] width 115 height 27
